Goal: Information Seeking & Learning: Compare options

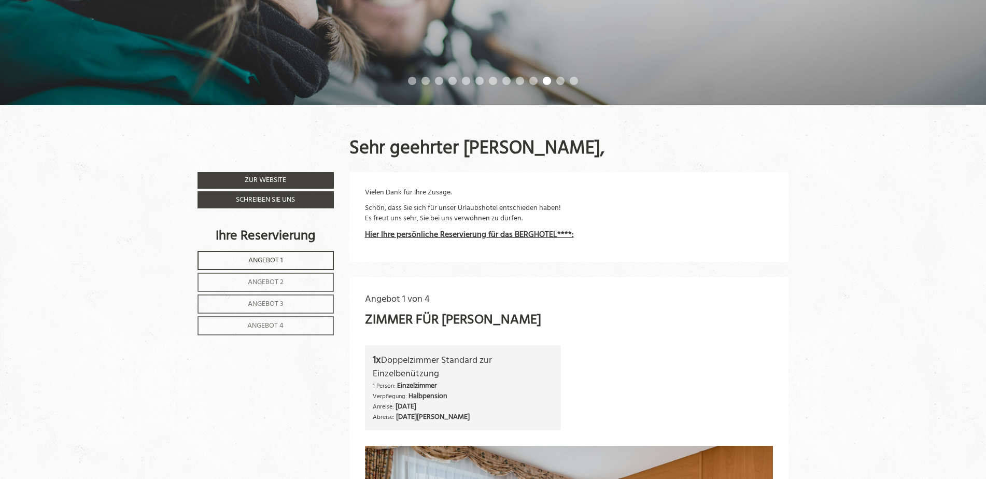
scroll to position [357, 0]
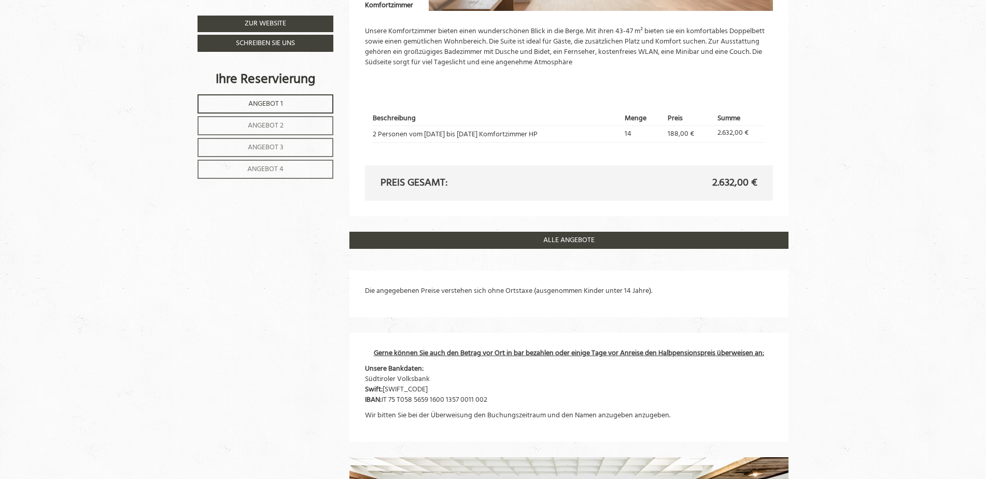
scroll to position [2228, 0]
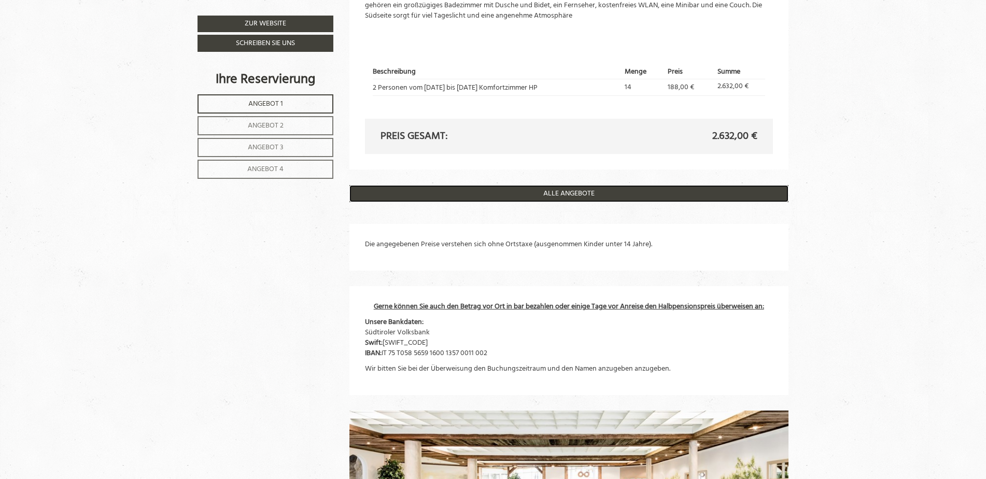
click at [566, 191] on link "ALLE ANGEBOTE" at bounding box center [568, 193] width 439 height 17
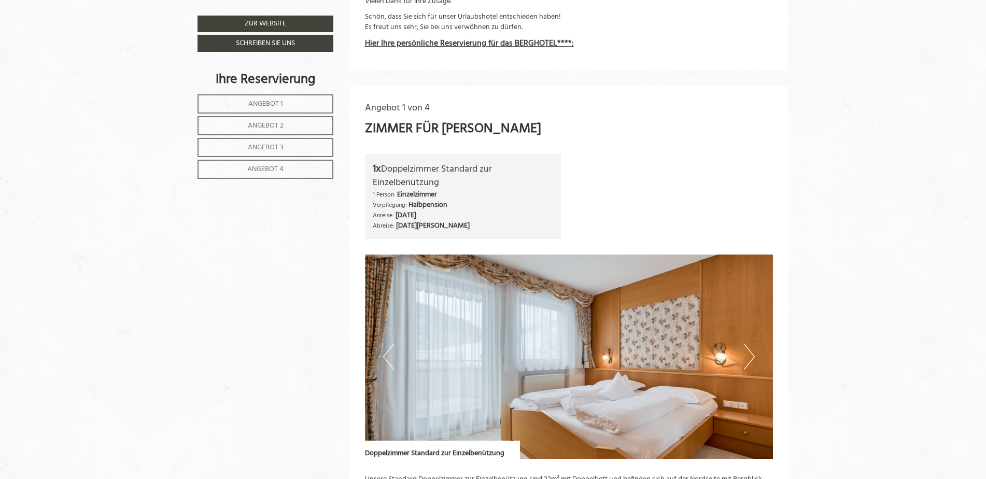
scroll to position [531, 0]
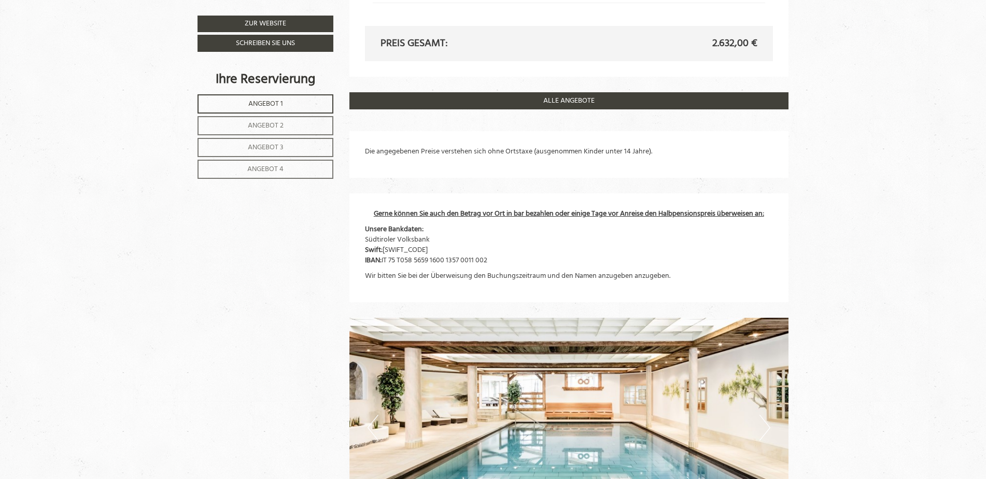
scroll to position [2228, 0]
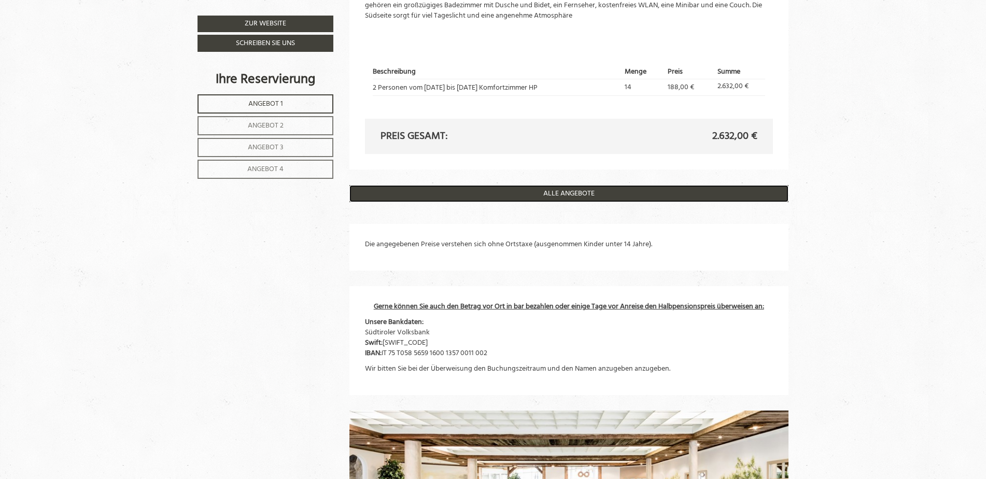
click at [554, 193] on link "ALLE ANGEBOTE" at bounding box center [568, 193] width 439 height 17
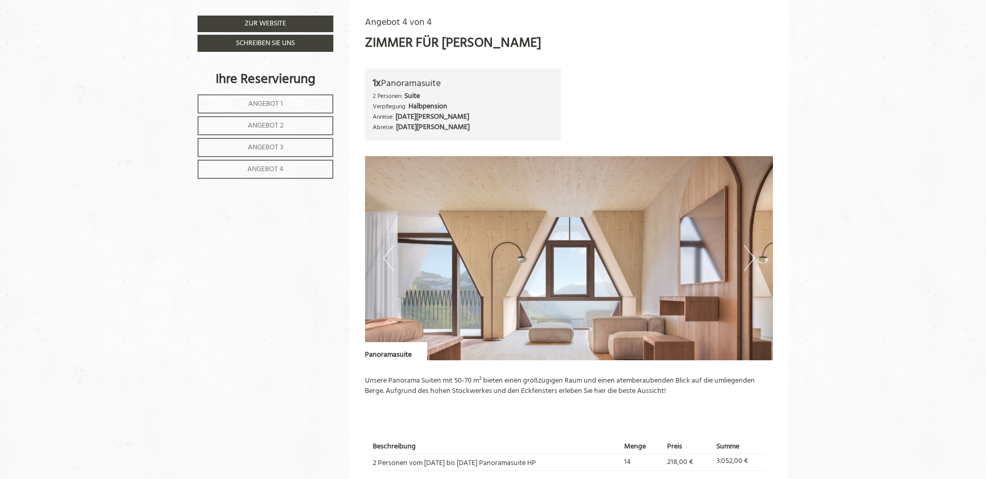
scroll to position [2396, 0]
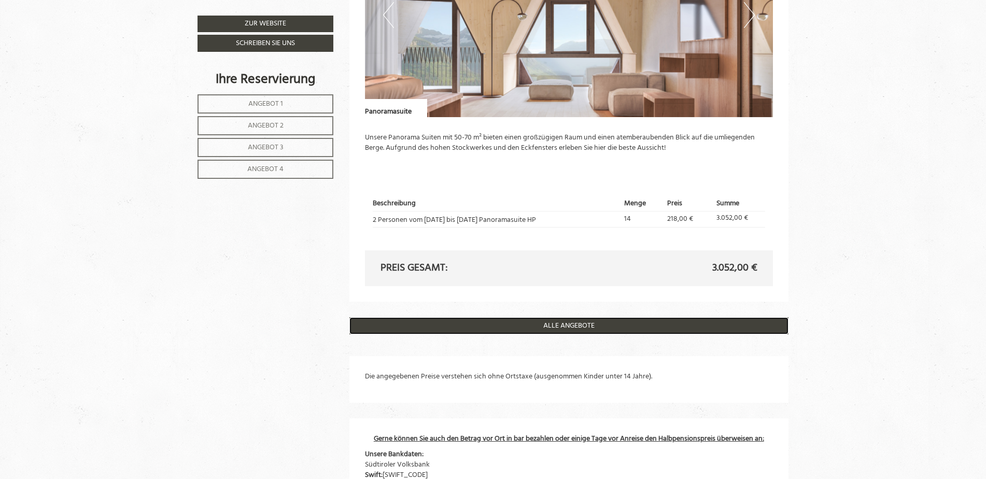
click at [565, 326] on link "ALLE ANGEBOTE" at bounding box center [568, 325] width 439 height 17
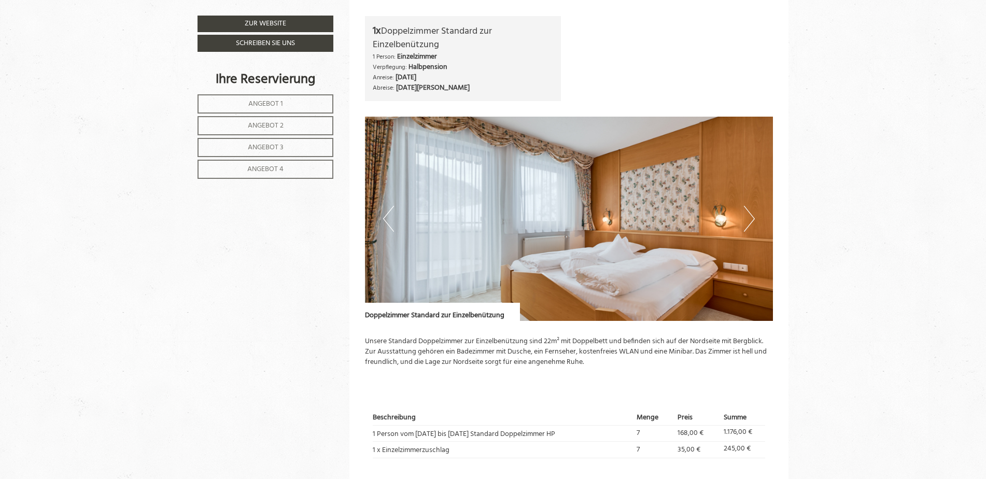
scroll to position [376, 0]
